Goal: Task Accomplishment & Management: Complete application form

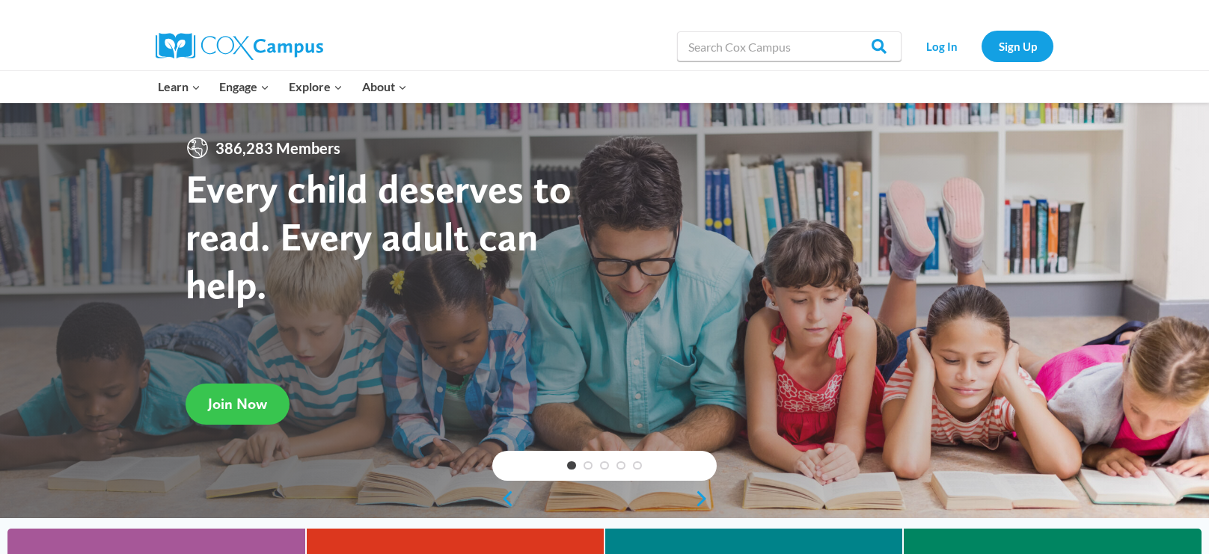
click at [224, 406] on span "Join Now" at bounding box center [237, 404] width 59 height 18
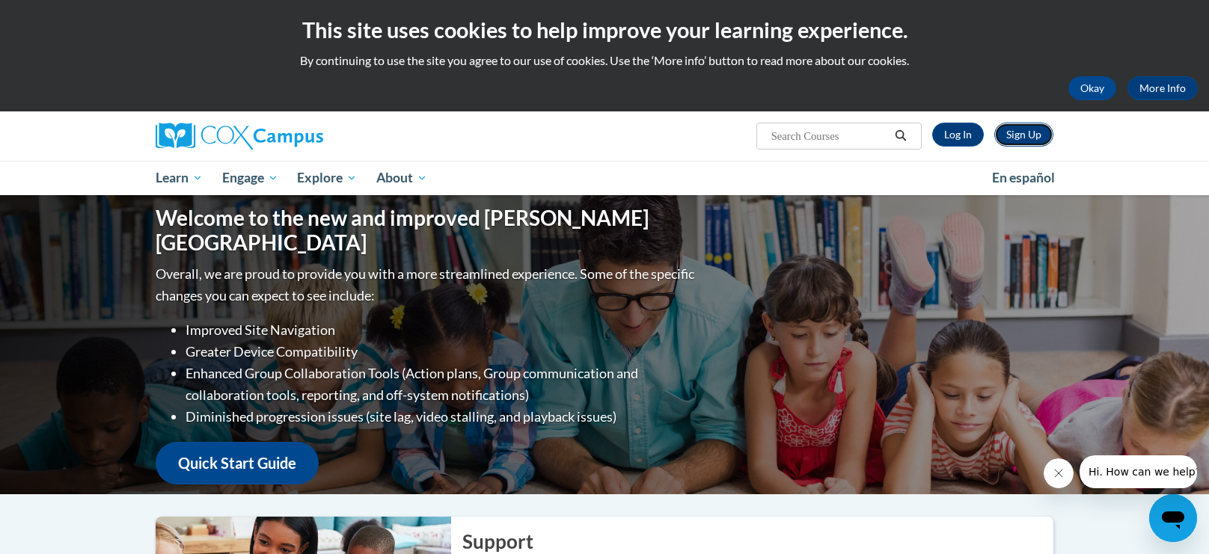
click at [1021, 138] on link "Sign Up" at bounding box center [1023, 135] width 59 height 24
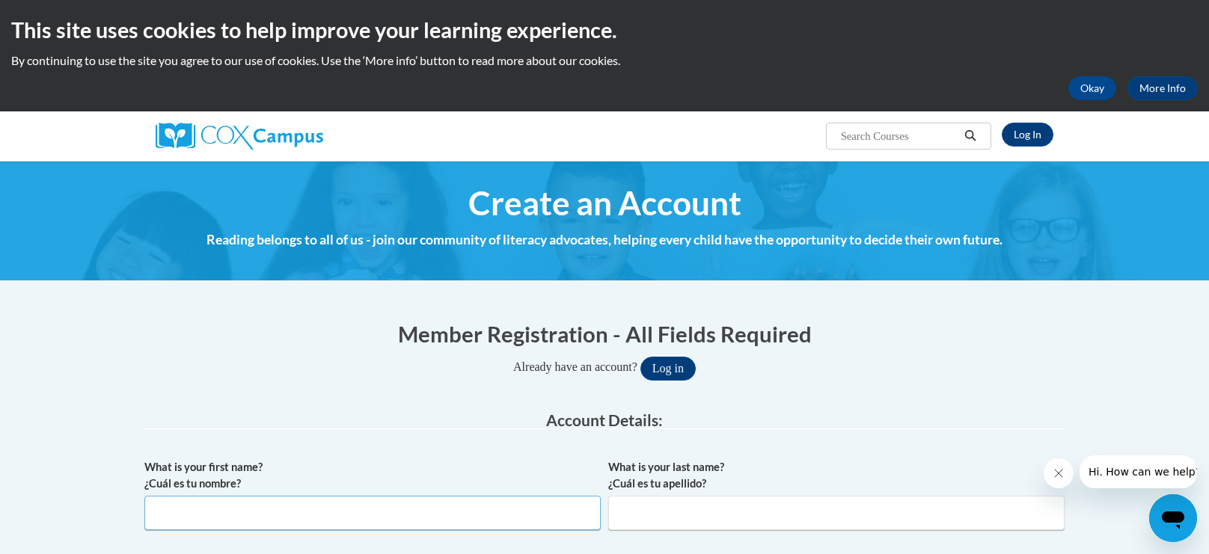
click at [554, 508] on input "What is your first name? ¿Cuál es tu nombre?" at bounding box center [372, 513] width 456 height 34
type input "Briana"
click at [893, 515] on input "What is your last name? ¿Cuál es tu apellido?" at bounding box center [836, 513] width 456 height 34
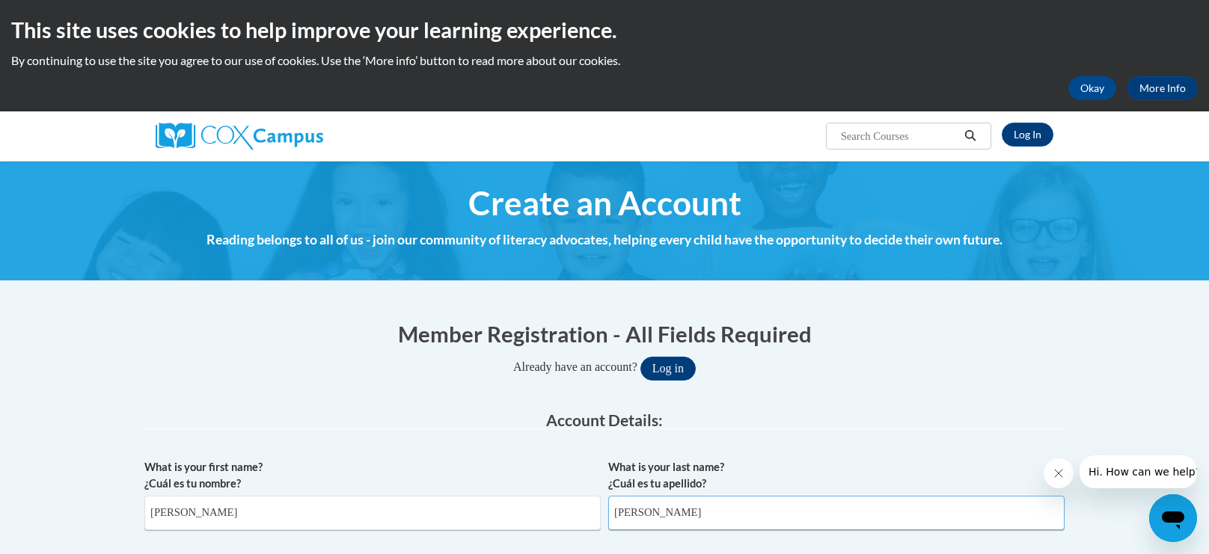
type input "O'Neill"
click at [1028, 376] on div "Already have an account? Log in" at bounding box center [604, 369] width 920 height 24
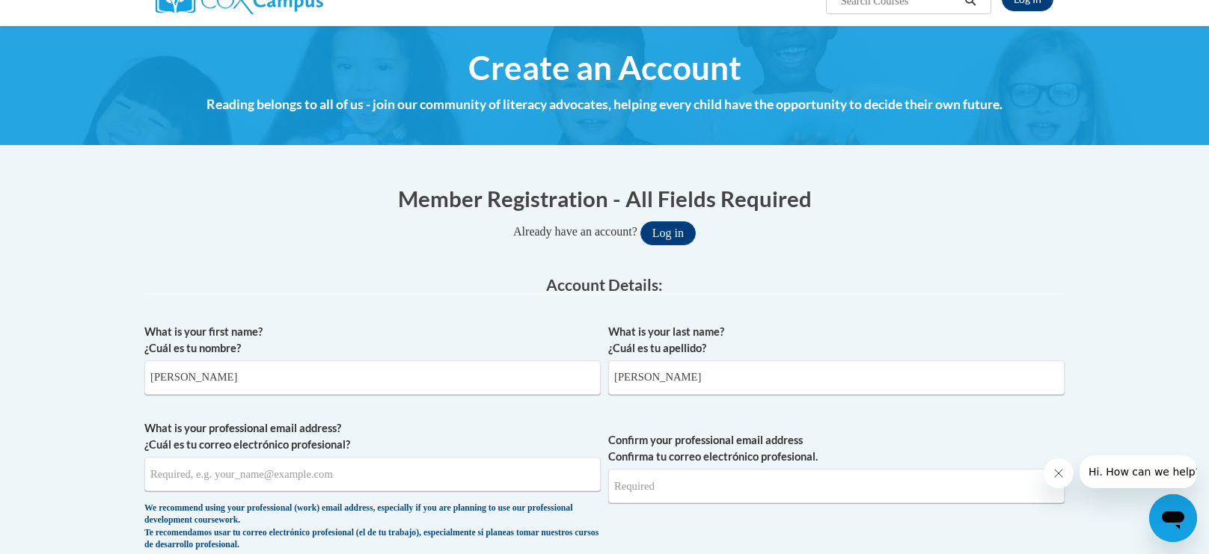
scroll to position [177, 0]
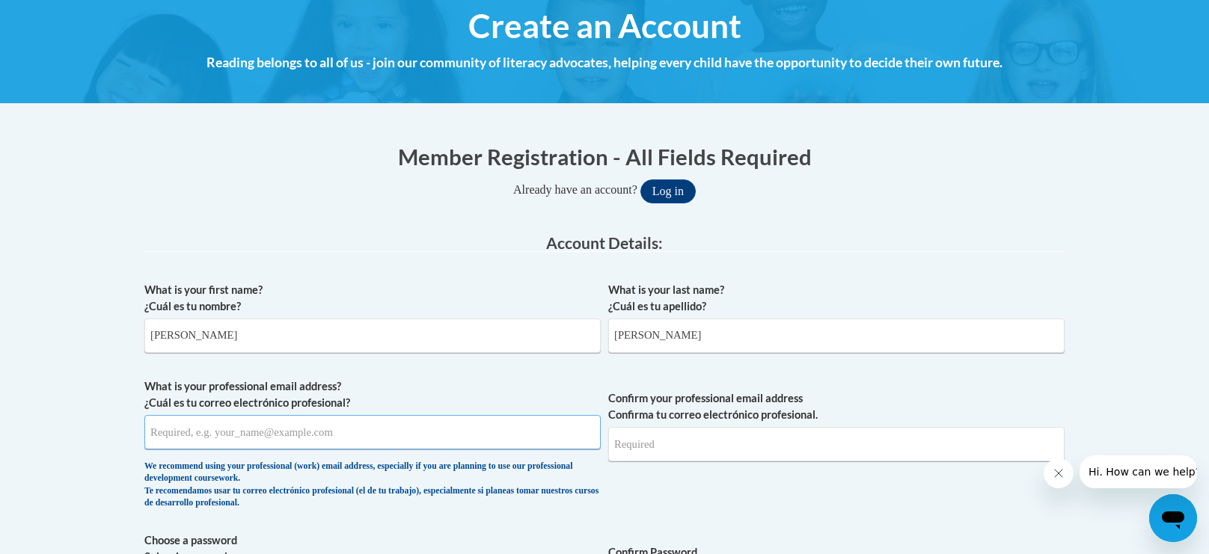
click at [445, 427] on input "What is your professional email address? ¿Cuál es tu correo electrónico profesi…" at bounding box center [372, 432] width 456 height 34
click at [444, 430] on input "boneill@westbuffalocharter.o" at bounding box center [372, 432] width 456 height 34
type input "boneill@westbuffalocharter.org"
click at [633, 444] on input "Confirm your professional email address Confirma tu correo electrónico profesio…" at bounding box center [836, 444] width 456 height 34
type input "boneill@westbuffalocharter.org"
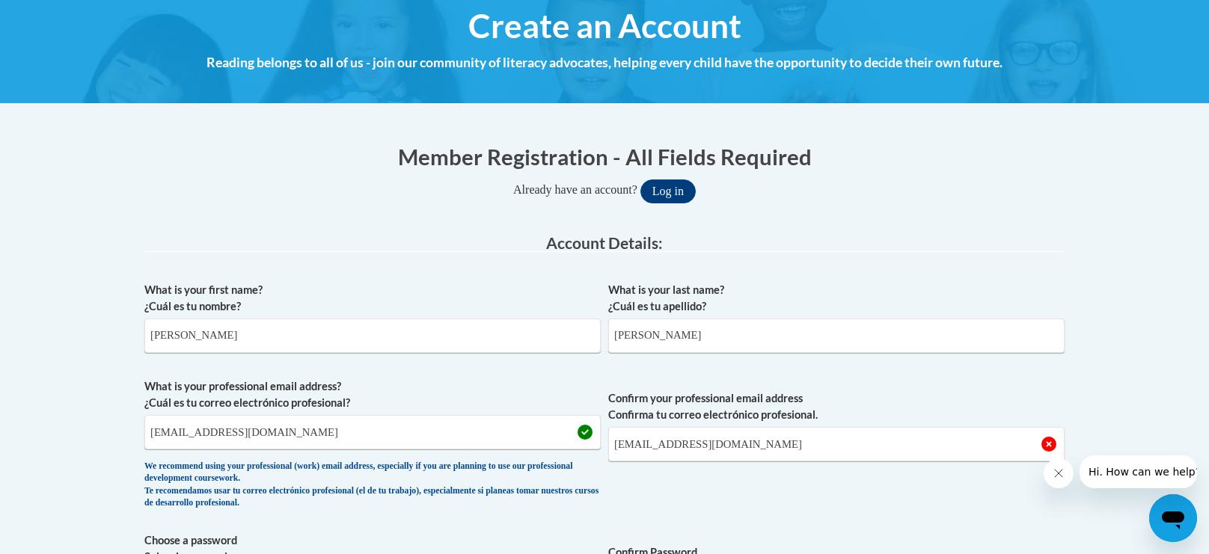
click at [658, 503] on span "Confirm your professional email address Confirma tu correo electrónico profesio…" at bounding box center [836, 448] width 456 height 138
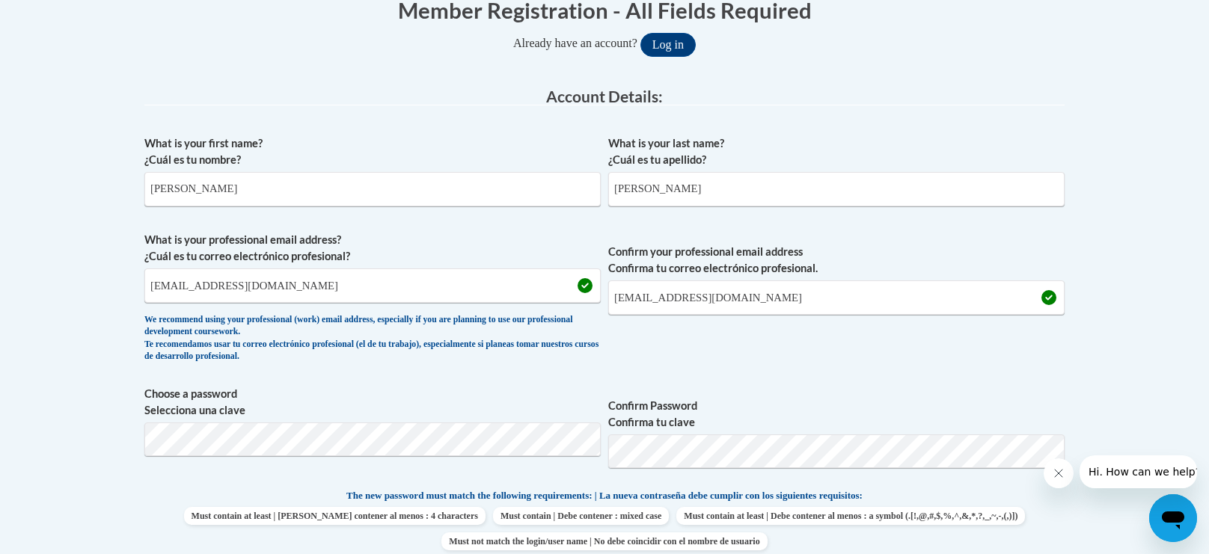
scroll to position [325, 0]
click at [471, 457] on span "Choose a password Selecciona una clave" at bounding box center [372, 432] width 456 height 95
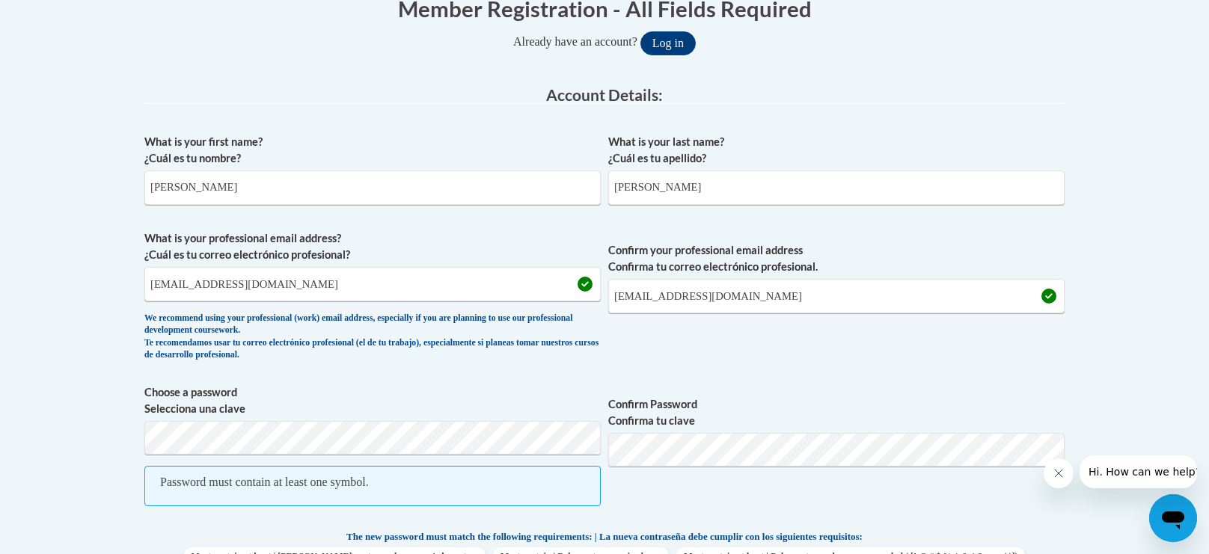
click at [663, 492] on span "Confirm Password Confirma tu clave" at bounding box center [836, 454] width 456 height 138
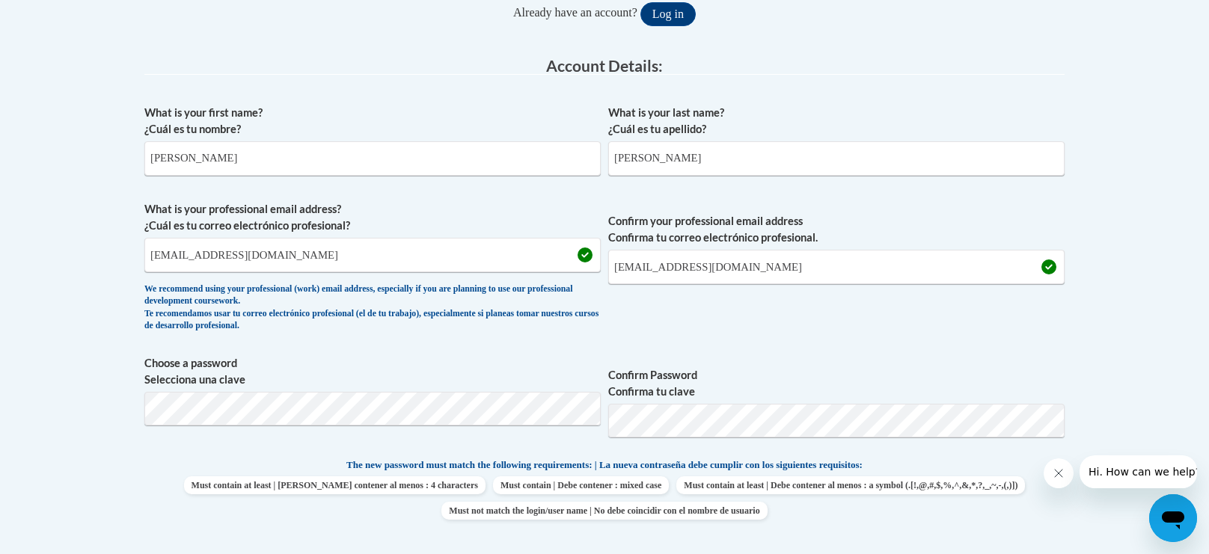
click at [1057, 468] on icon "Close message from company" at bounding box center [1059, 474] width 12 height 12
click at [1055, 532] on div "What is your first name? ¿Cuál es tu nombre? Briana What is your last name? ¿Cu…" at bounding box center [604, 438] width 920 height 682
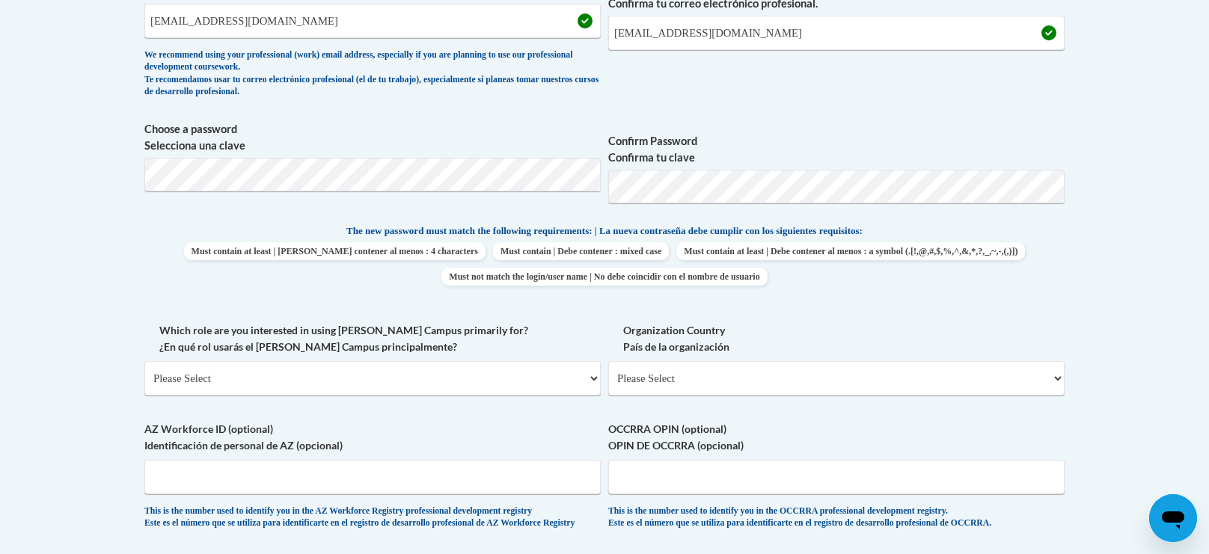
scroll to position [592, 0]
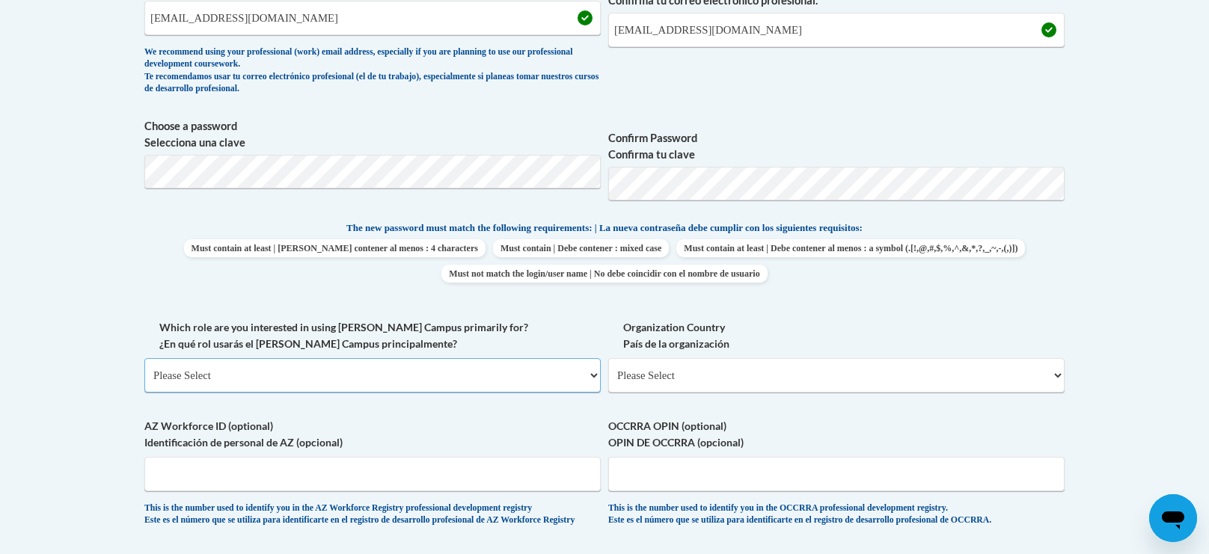
click at [555, 385] on select "Please Select College/University | Colegio/Universidad Community/Nonprofit Part…" at bounding box center [372, 375] width 456 height 34
select select "5a18ea06-2b54-4451-96f2-d152daf9eac5"
click at [144, 358] on select "Please Select College/University | Colegio/Universidad Community/Nonprofit Part…" at bounding box center [372, 375] width 456 height 34
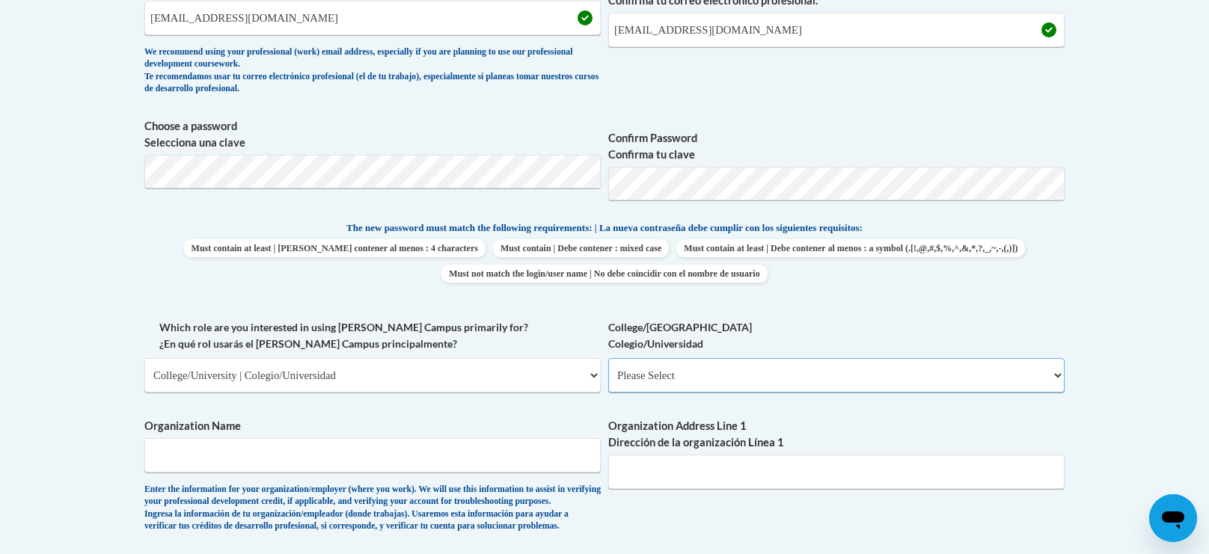
click at [663, 383] on select "Please Select College/University Staff | Empleado universitario College/Univers…" at bounding box center [836, 375] width 456 height 34
select select "99b32b07-cffc-426c-8bf6-0cd77760d84b"
click at [608, 358] on select "Please Select College/University Staff | Empleado universitario College/Univers…" at bounding box center [836, 375] width 456 height 34
click at [442, 456] on input "Organization Name" at bounding box center [372, 455] width 456 height 34
type input "SUNY Buffalo State"
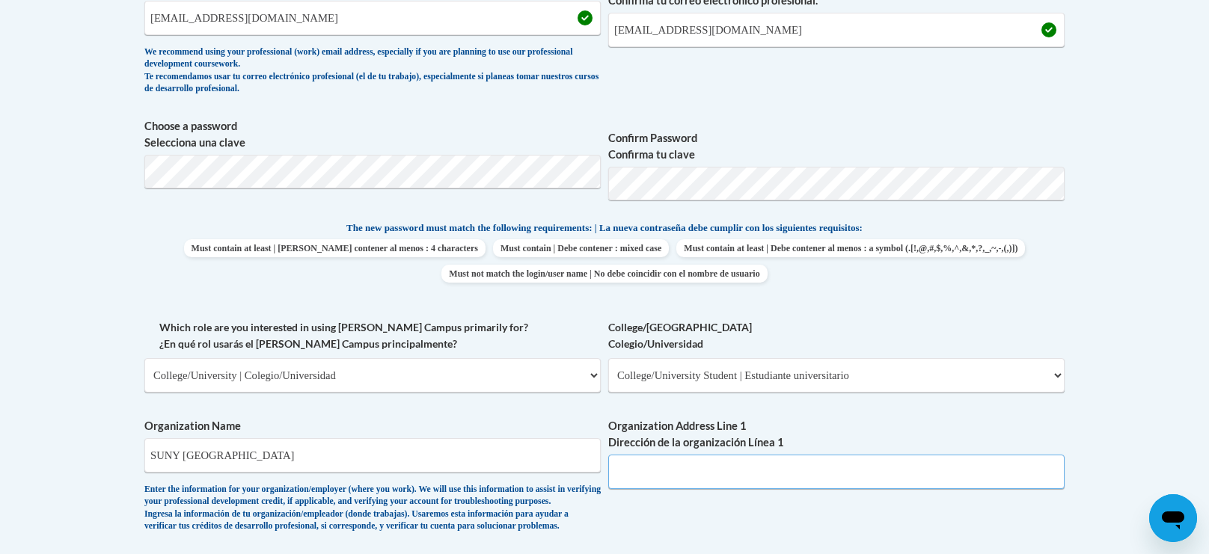
click at [645, 481] on input "Organization Address Line 1 Dirección de la organización Línea 1" at bounding box center [836, 472] width 456 height 34
type input "1300 Elmwood Avenue Buffalo, NY 14222"
click at [859, 504] on div "What is your first name? ¿Cuál es tu nombre? Briana What is your last name? ¿Cu…" at bounding box center [604, 319] width 920 height 919
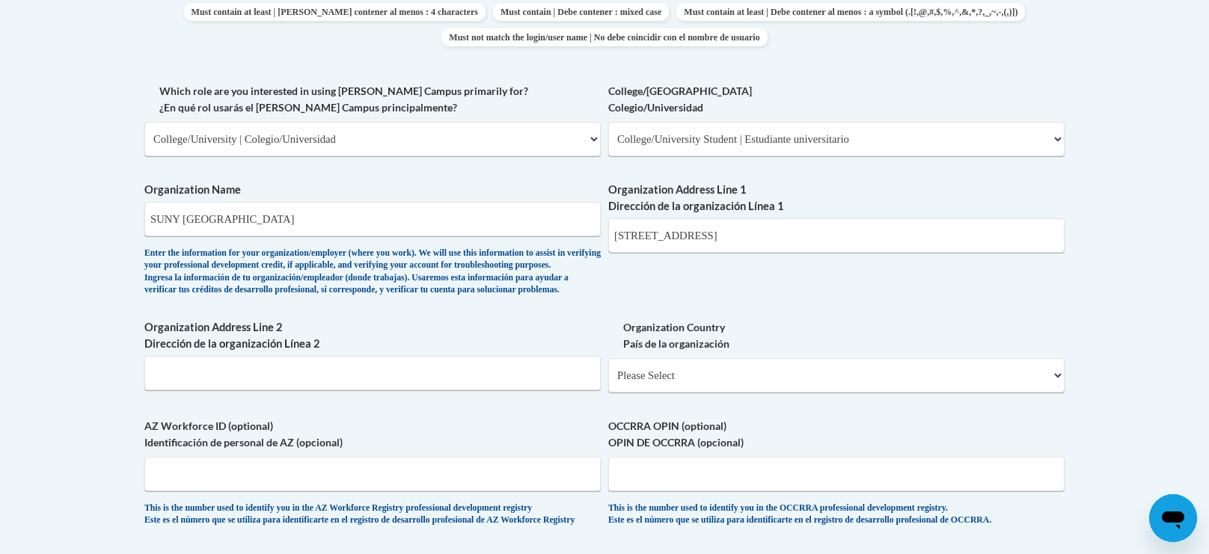
scroll to position [858, 0]
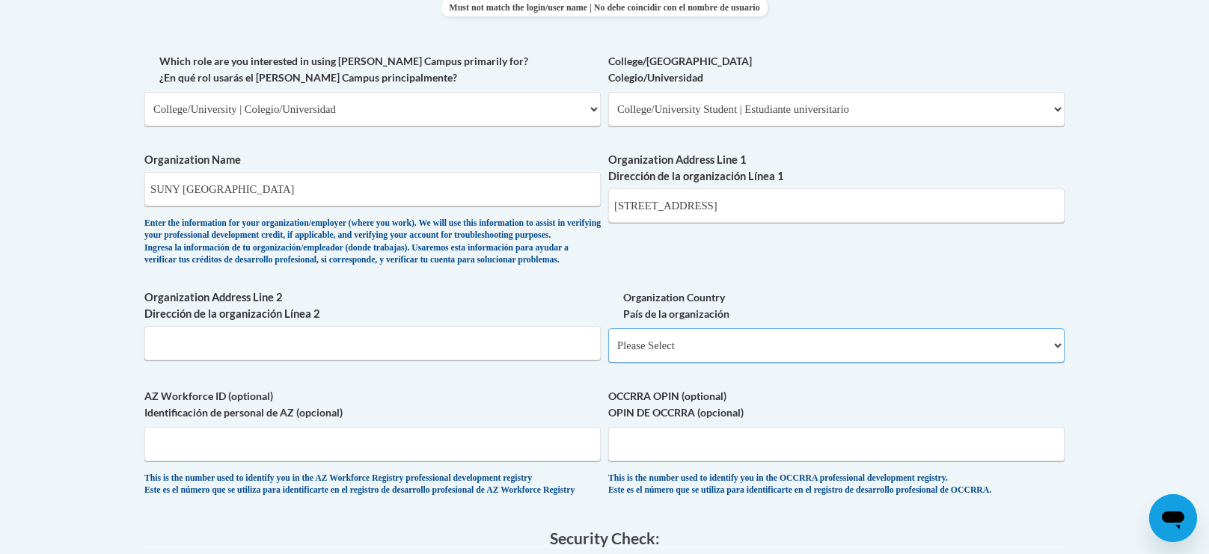
click at [737, 363] on select "Please Select United States | Estados Unidos Outside of the United States | Fue…" at bounding box center [836, 345] width 456 height 34
select select "ad49bcad-a171-4b2e-b99c-48b446064914"
click at [608, 352] on select "Please Select United States | Estados Unidos Outside of the United States | Fue…" at bounding box center [836, 345] width 456 height 34
select select
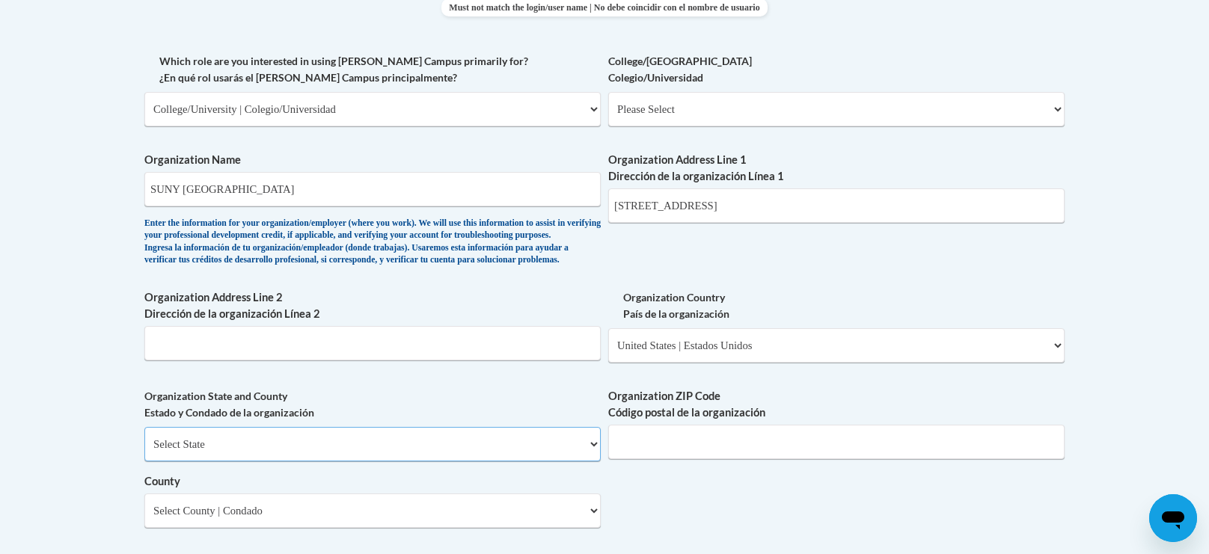
click at [591, 462] on select "Select State Alabama Alaska Arizona Arkansas California Colorado Connecticut De…" at bounding box center [372, 444] width 456 height 34
select select "New York"
click at [144, 452] on select "Select State Alabama Alaska Arizona Arkansas California Colorado Connecticut De…" at bounding box center [372, 444] width 456 height 34
click at [821, 206] on input "1300 Elmwood Avenue Buffalo, NY 14222" at bounding box center [836, 206] width 456 height 34
type input "1300 Elmwood Avenue"
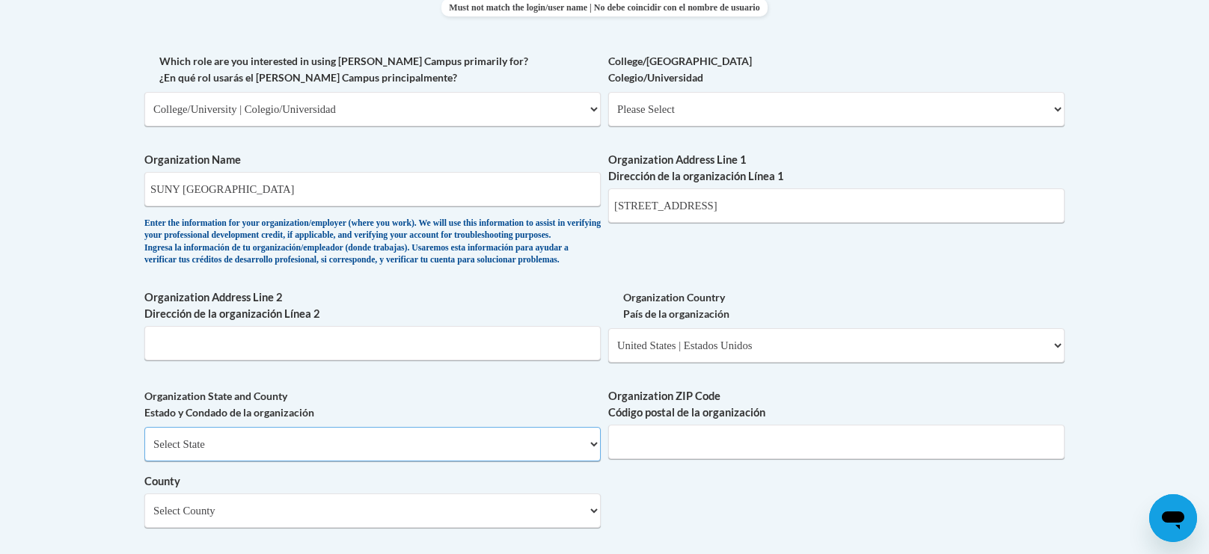
click at [550, 462] on select "Select State Alabama Alaska Arizona Arkansas California Colorado Connecticut De…" at bounding box center [372, 444] width 456 height 34
click at [549, 462] on select "Select State Alabama Alaska Arizona Arkansas California Colorado Connecticut De…" at bounding box center [372, 444] width 456 height 34
click at [724, 459] on input "Organization ZIP Code Código postal de la organización" at bounding box center [836, 442] width 456 height 34
type input "14222"
click at [578, 528] on select "Select County Albany Allegany Bronx Broome Cattaraugus Cayuga Chautauqua Chemun…" at bounding box center [372, 511] width 456 height 34
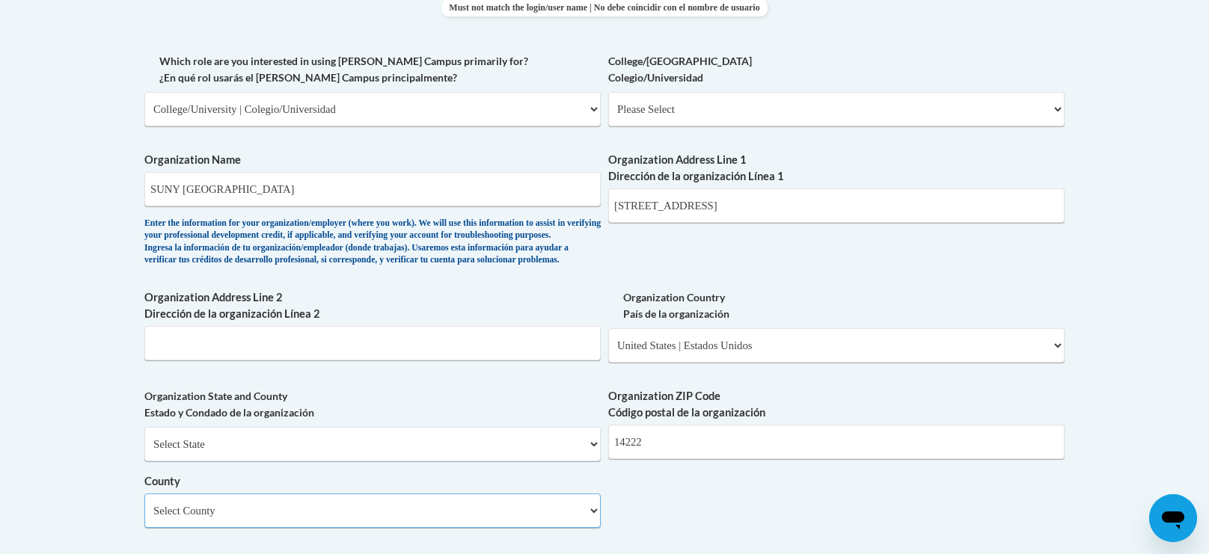
select select "Erie"
click at [144, 519] on select "Select County Albany Allegany Bronx Broome Cattaraugus Cayuga Chautauqua Chemun…" at bounding box center [372, 511] width 456 height 34
click at [648, 534] on div "What is your first name? ¿Cuál es tu nombre? Briana What is your last name? ¿Cu…" at bounding box center [604, 136] width 920 height 1085
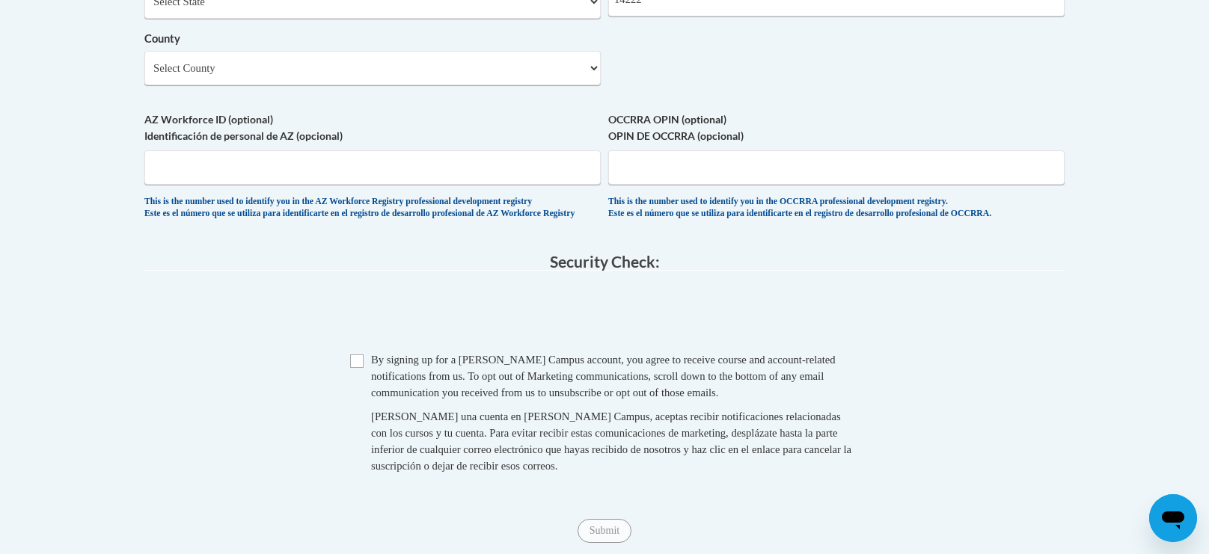
scroll to position [1302, 0]
click at [263, 447] on div "Checkbox By signing up for a Cox Campus account, you agree to receive course an…" at bounding box center [604, 420] width 920 height 138
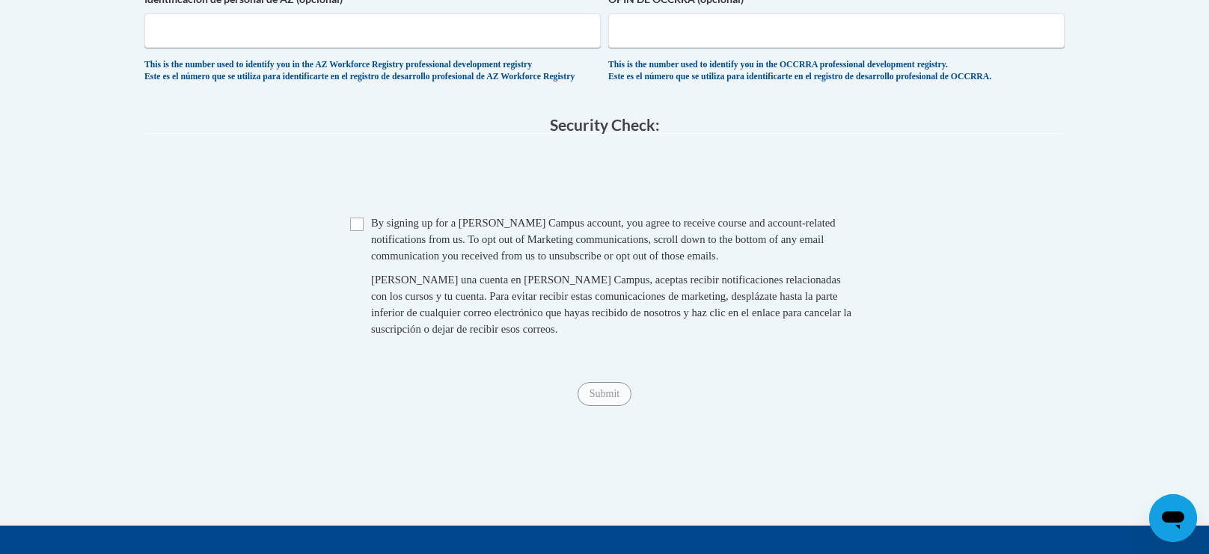
scroll to position [1509, 0]
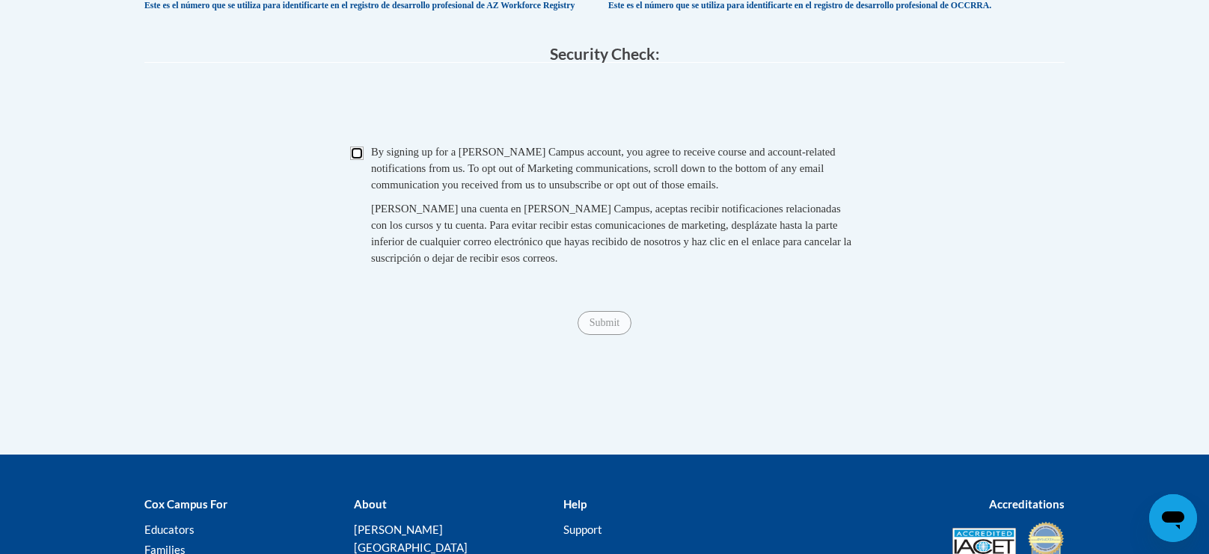
click at [355, 160] on input "Checkbox" at bounding box center [356, 153] width 13 height 13
checkbox input "true"
click at [611, 335] on input "Submit" at bounding box center [605, 323] width 54 height 24
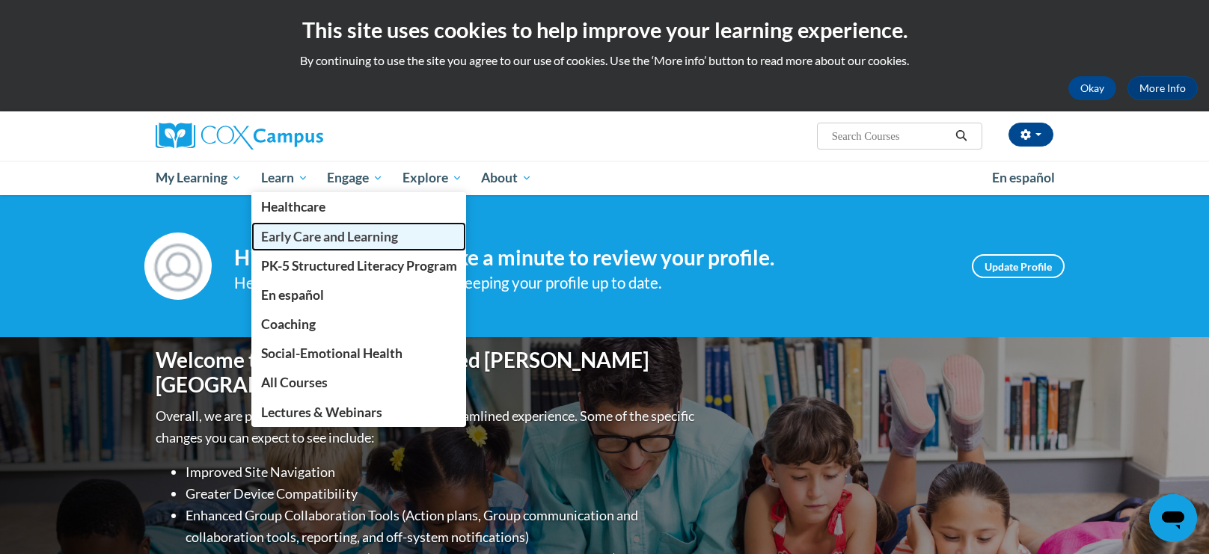
click at [285, 232] on span "Early Care and Learning" at bounding box center [329, 237] width 137 height 16
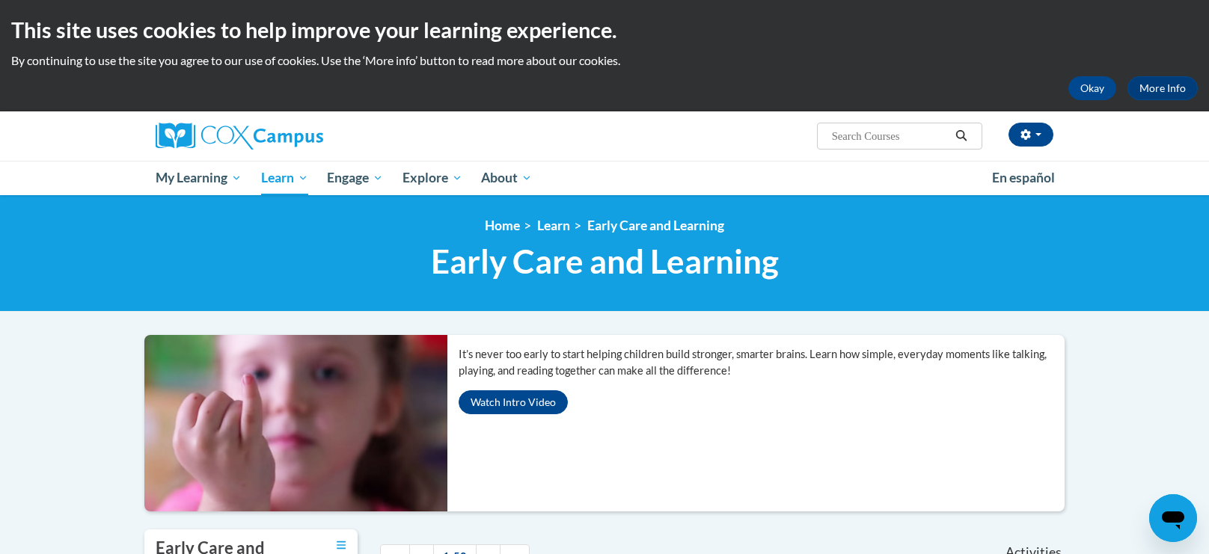
click at [564, 314] on body "This site uses cookies to help improve your learning experience. By continuing …" at bounding box center [604, 530] width 1209 height 1060
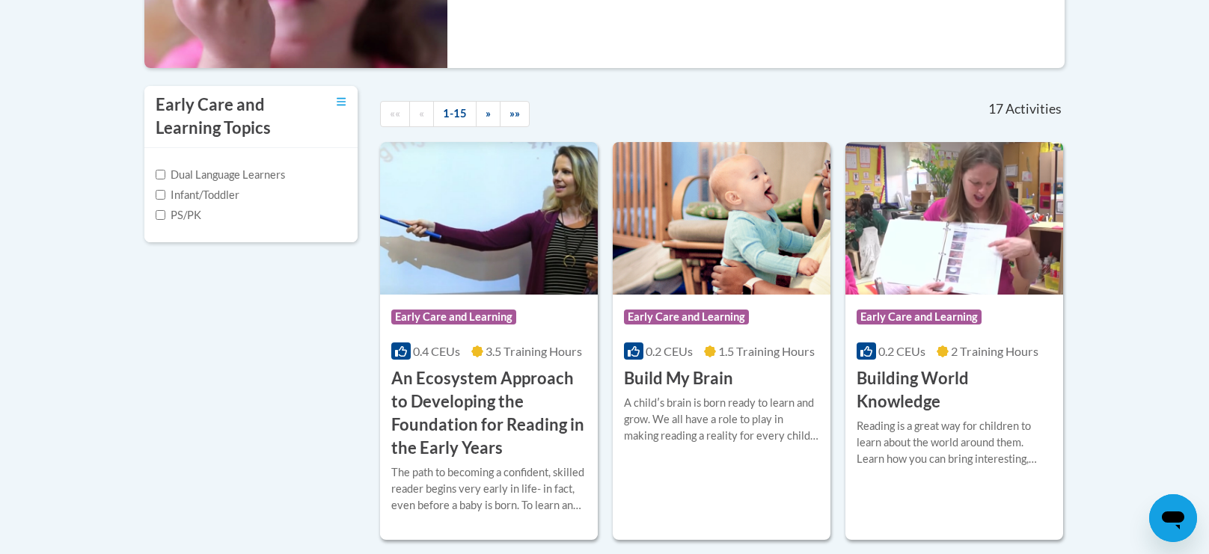
scroll to position [503, 0]
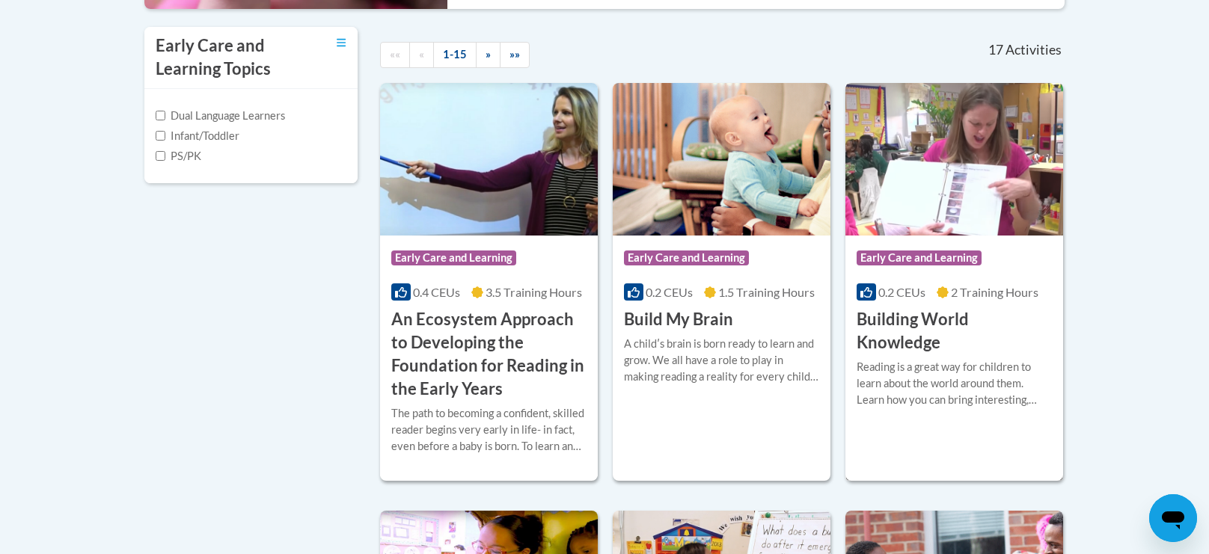
click at [1012, 177] on img at bounding box center [954, 159] width 218 height 153
